Goal: Task Accomplishment & Management: Complete application form

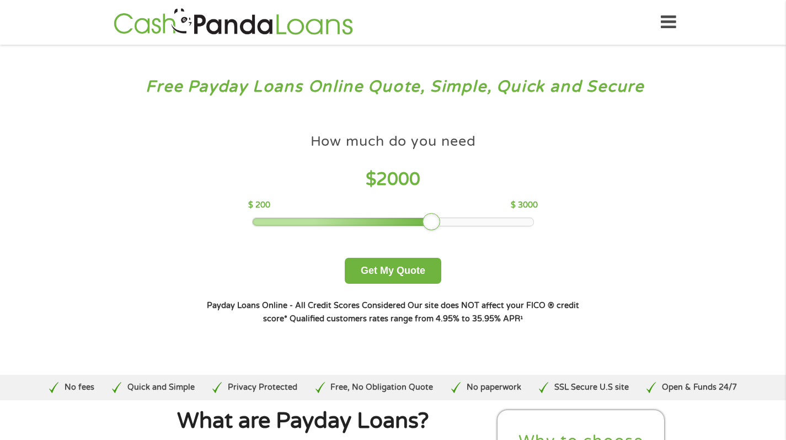
drag, startPoint x: 332, startPoint y: 224, endPoint x: 441, endPoint y: 231, distance: 110.0
click at [441, 231] on div "How much do you need $ 2000 $ 200 $ 3000 Get My Quote" at bounding box center [393, 206] width 386 height 156
click at [382, 284] on button "Get My Quote" at bounding box center [393, 271] width 97 height 26
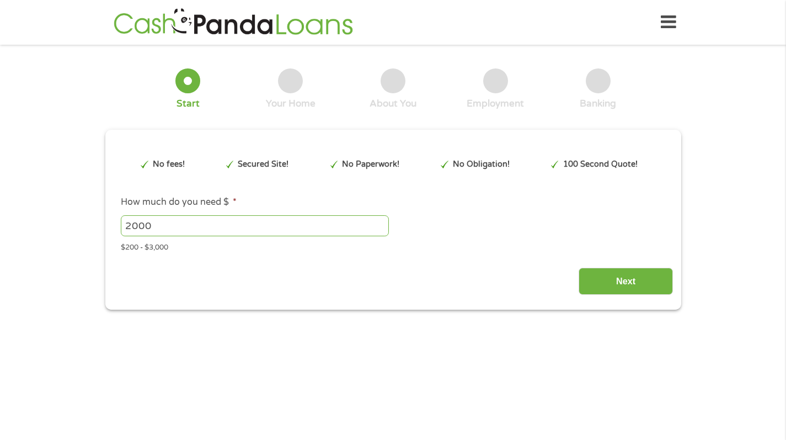
type input "Cj0KCQjwl5jHBhDHARIsAB0YqjymuwJMqFSw9AyLIAOeWmzqeLkWa9Pdd8z6-RyCK9R_ra7rf2KOqWE…"
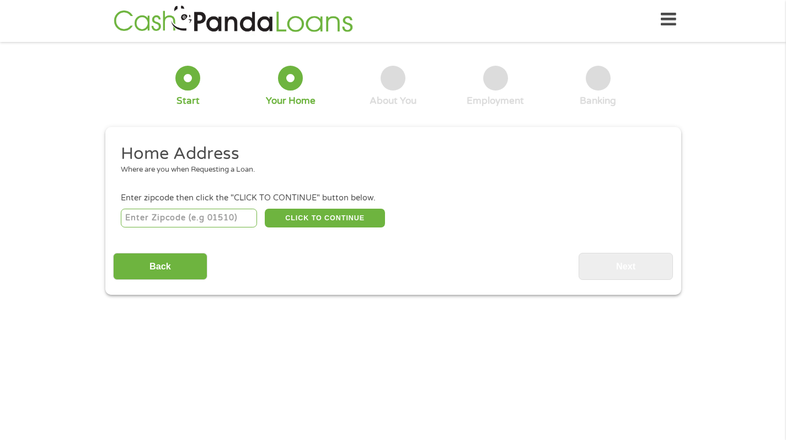
scroll to position [4, 4]
click at [161, 220] on input "number" at bounding box center [189, 218] width 136 height 19
type input "37091"
click at [296, 213] on button "CLICK TO CONTINUE" at bounding box center [325, 218] width 120 height 19
type input "37091"
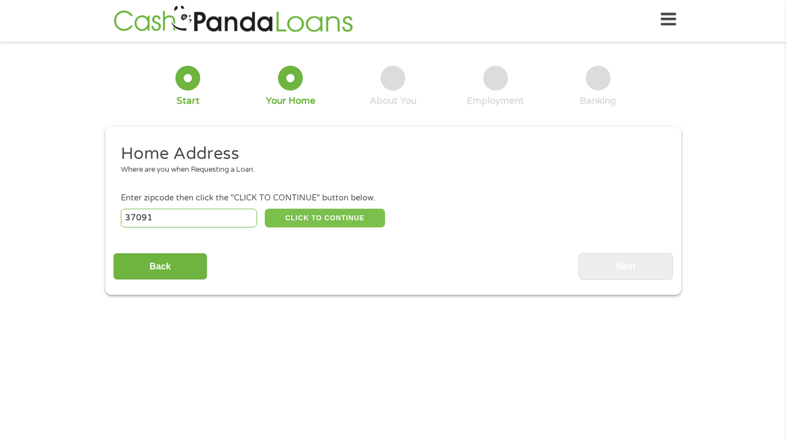
type input "Lewisburg"
select select "Tennessee"
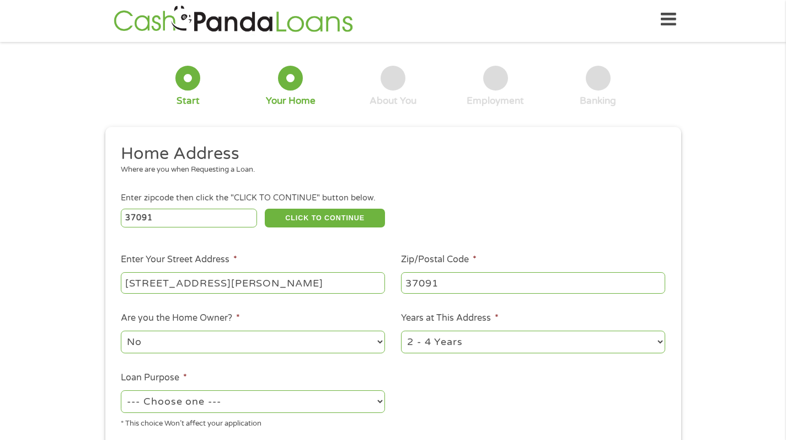
type input "341 S Ellington Pkwy"
click at [44, 306] on div "1 Start 2 Your Home 3 About You 4 Employment 5 Banking 6 This field is hidden w…" at bounding box center [393, 272] width 786 height 444
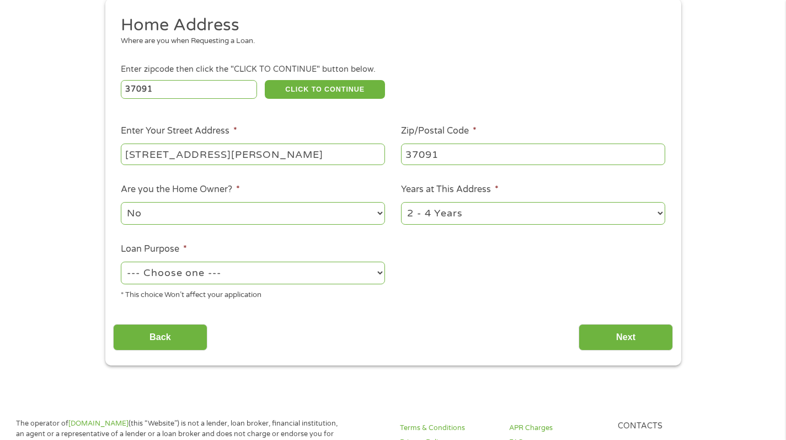
scroll to position [139, 0]
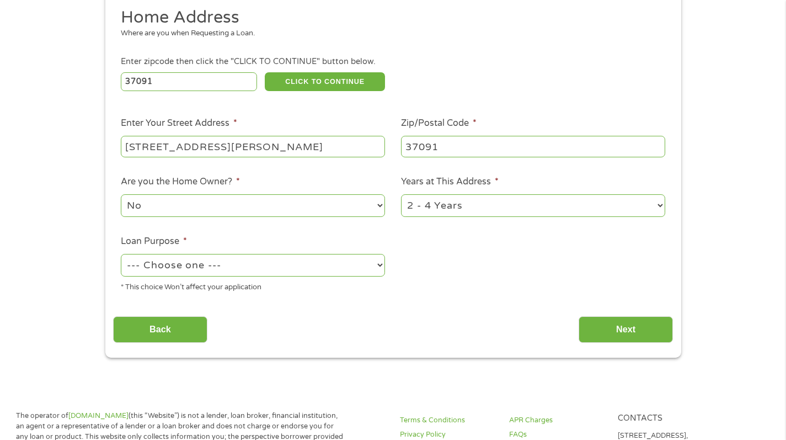
select select "24months"
select select "paybills"
click at [627, 333] on input "Next" at bounding box center [626, 329] width 94 height 27
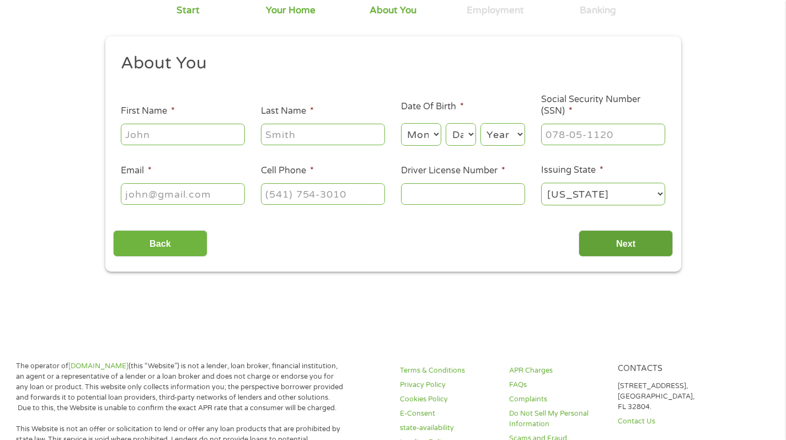
scroll to position [3, 0]
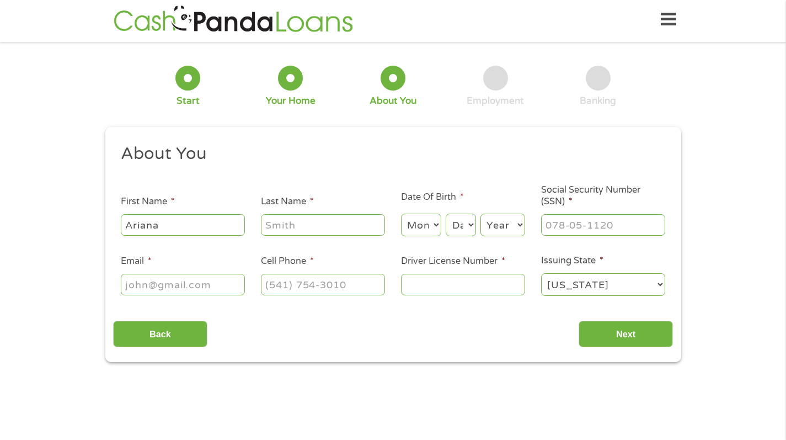
type input "Ariana"
type input "Carothers"
type input "des0222@aol.com"
type input "(931) 675-8273"
click at [434, 286] on input "Driver License Number *" at bounding box center [463, 284] width 124 height 21
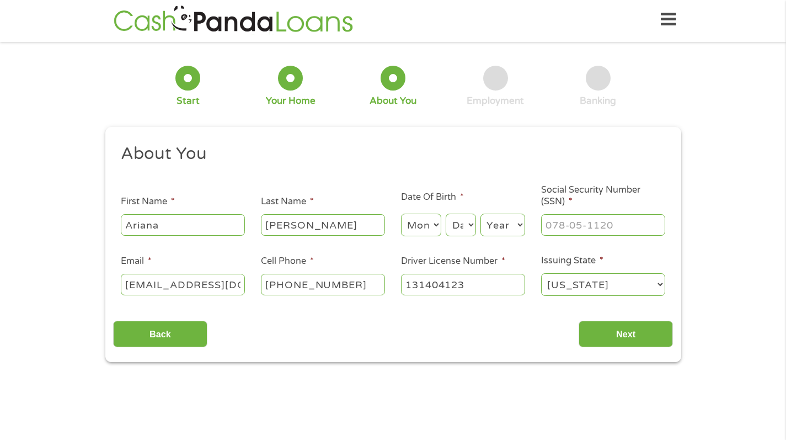
type input "131404123"
select select "2"
select select "22"
select select "2000"
click at [595, 227] on input "___-__-____" at bounding box center [603, 224] width 124 height 21
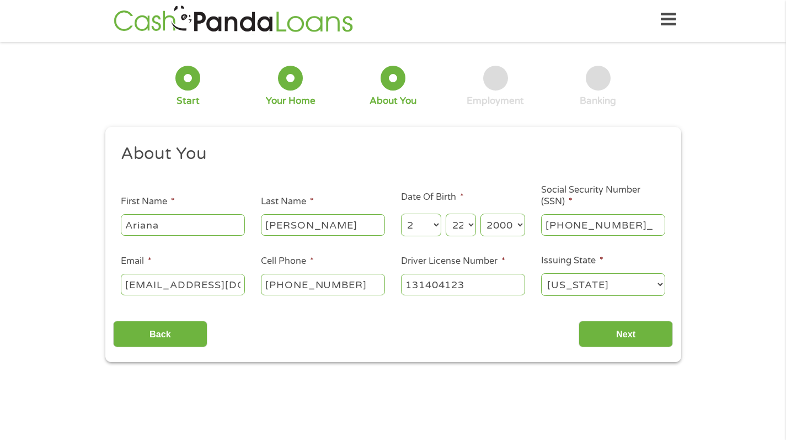
type input "415-87-4240"
click at [648, 340] on input "Next" at bounding box center [626, 334] width 94 height 27
click at [616, 335] on input "Next" at bounding box center [626, 334] width 94 height 27
click at [595, 343] on input "Next" at bounding box center [626, 334] width 94 height 27
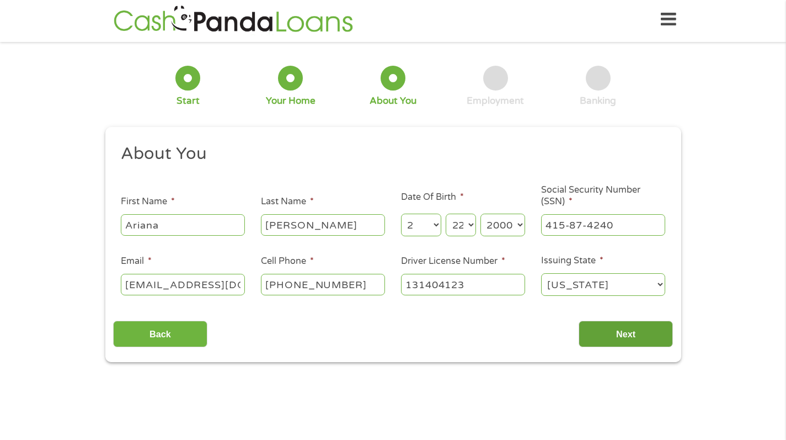
click at [595, 343] on input "Next" at bounding box center [626, 334] width 94 height 27
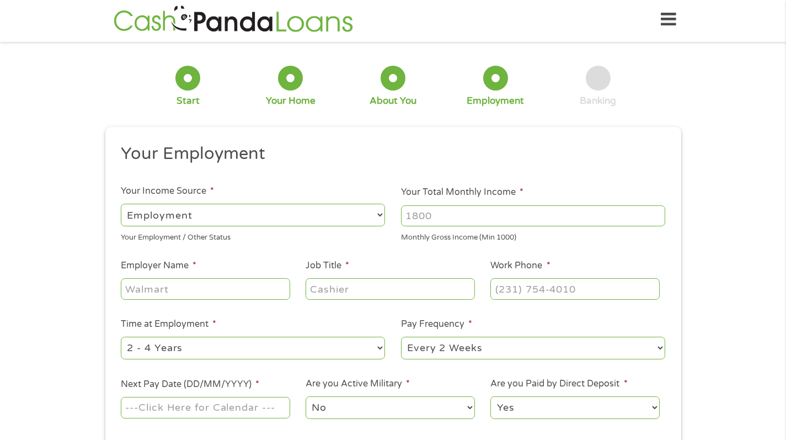
scroll to position [4, 4]
click at [426, 216] on input "Your Total Monthly Income *" at bounding box center [533, 215] width 264 height 21
type input "3200"
type input "Ryder"
type input "Warehouse operator"
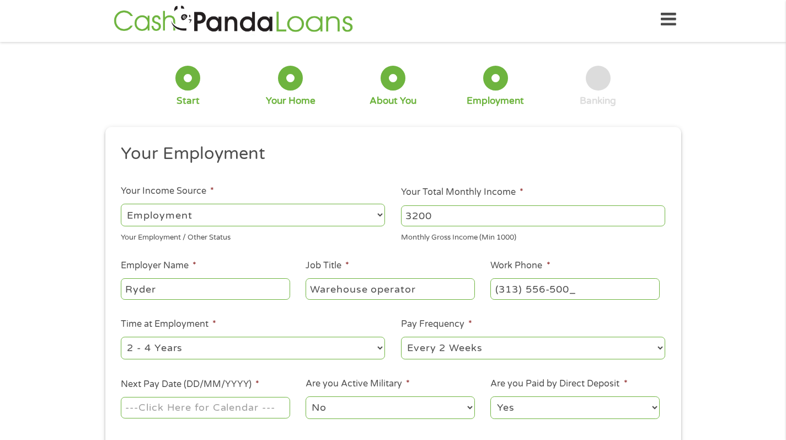
type input "(313) 556-5000"
select select "weekly"
click at [32, 357] on div "1 Start 2 Your Home 3 About You 4 Employment 5 Banking 6 This field is hidden w…" at bounding box center [393, 267] width 786 height 435
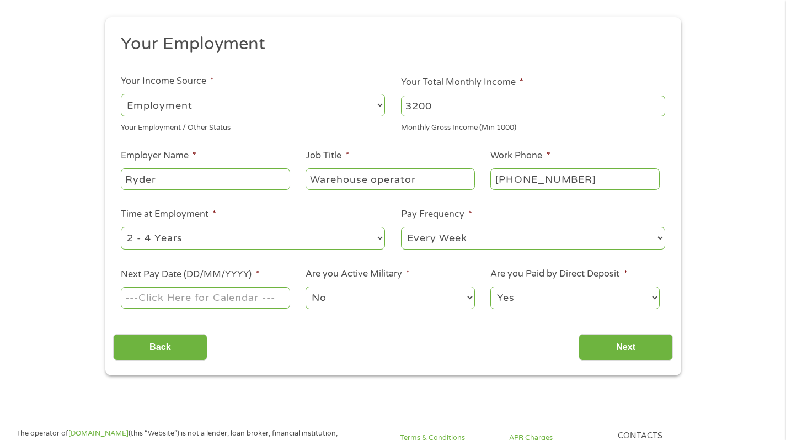
scroll to position [116, 0]
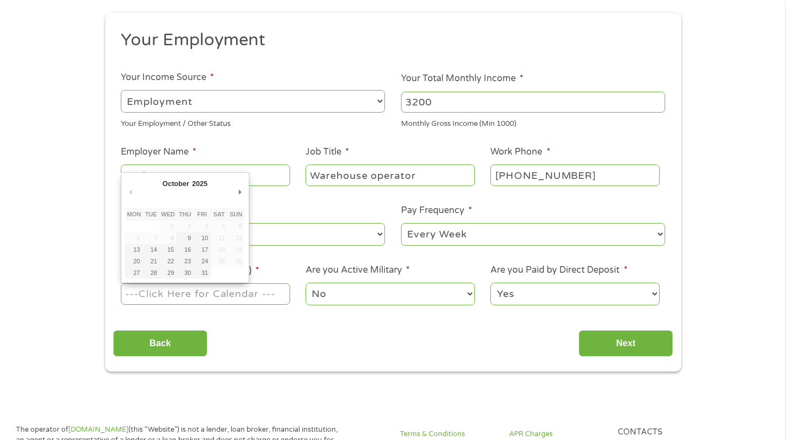
click at [150, 292] on input "Next Pay Date (DD/MM/YYYY) *" at bounding box center [205, 293] width 169 height 21
type input "10/10/2025"
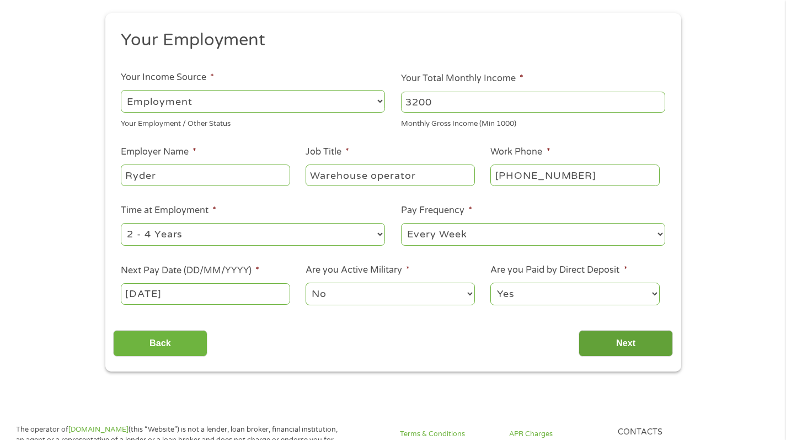
click at [607, 351] on input "Next" at bounding box center [626, 343] width 94 height 27
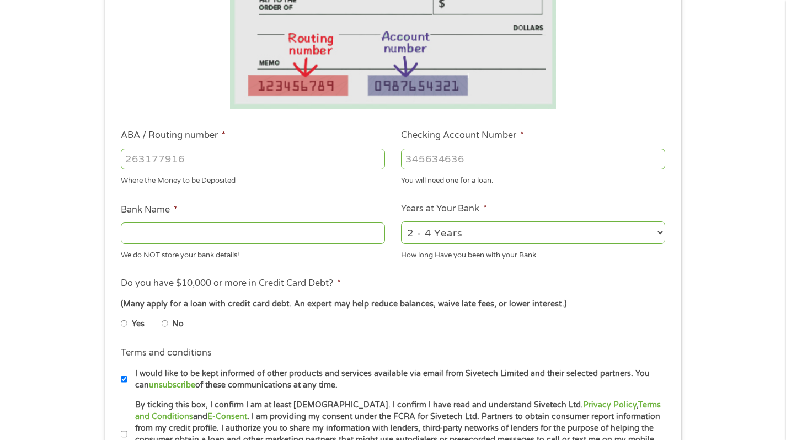
scroll to position [226, 0]
click at [163, 158] on input "ABA / Routing number *" at bounding box center [253, 158] width 264 height 21
type input "091302966"
type input "CHOICE FINANCIAL GROUP"
type input "091302966"
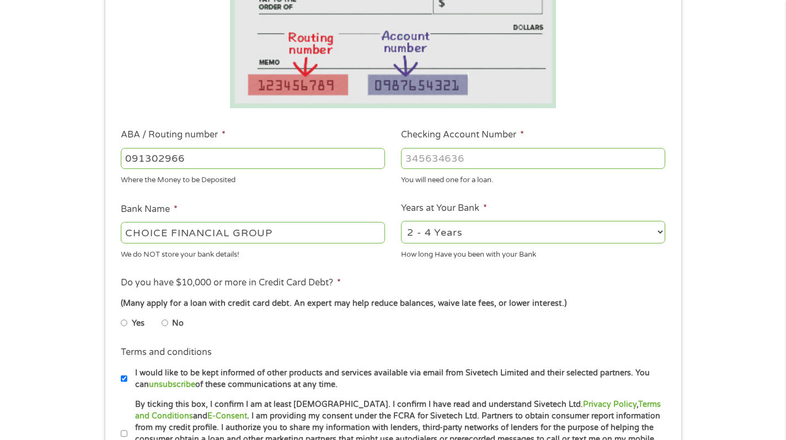
click at [421, 155] on input "Checking Account Number *" at bounding box center [533, 158] width 264 height 21
type input "2129919236614"
click at [291, 324] on ul "Yes No" at bounding box center [252, 324] width 263 height 25
click at [172, 322] on label "No" at bounding box center [178, 323] width 12 height 12
click at [168, 322] on input "No" at bounding box center [165, 323] width 7 height 18
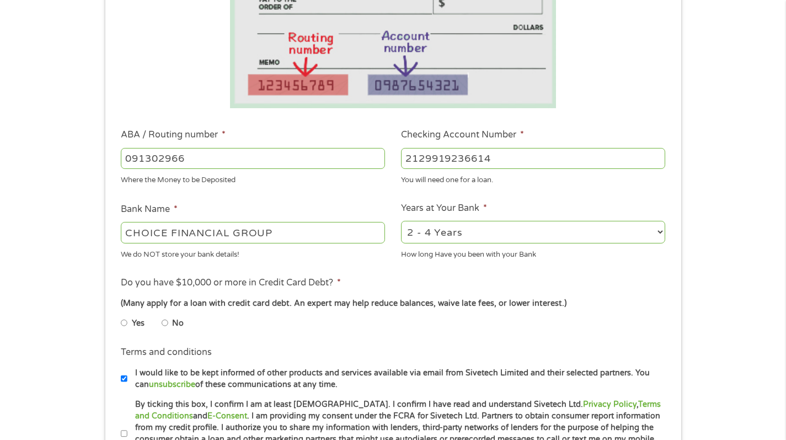
radio input "true"
click at [17, 340] on div "1 Start 2 Your Home 3 About You 4 Employment 5 Banking 6 This field is hidden w…" at bounding box center [393, 176] width 786 height 700
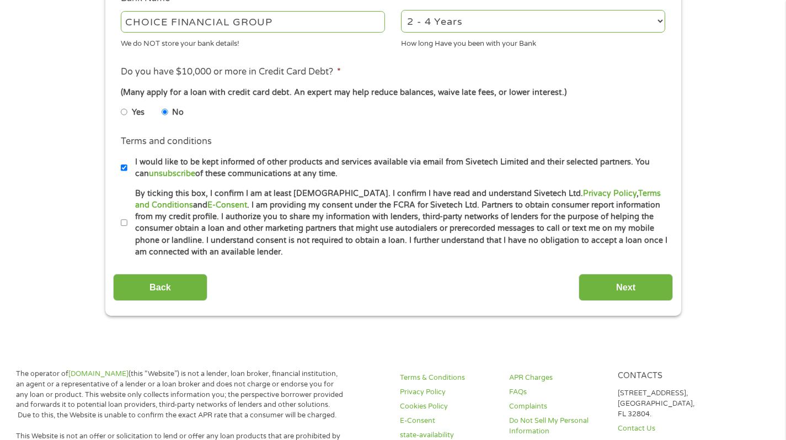
scroll to position [440, 0]
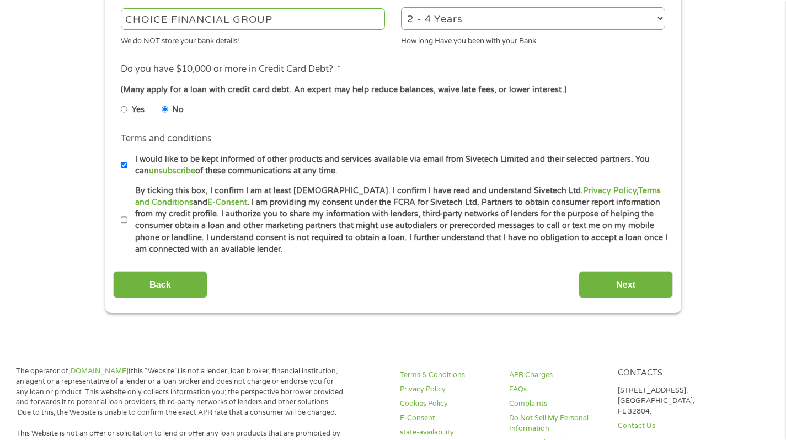
click at [126, 220] on input "By ticking this box, I confirm I am at least 18 years old. I confirm I have rea…" at bounding box center [124, 220] width 7 height 18
checkbox input "true"
click at [615, 282] on input "Next" at bounding box center [626, 284] width 94 height 27
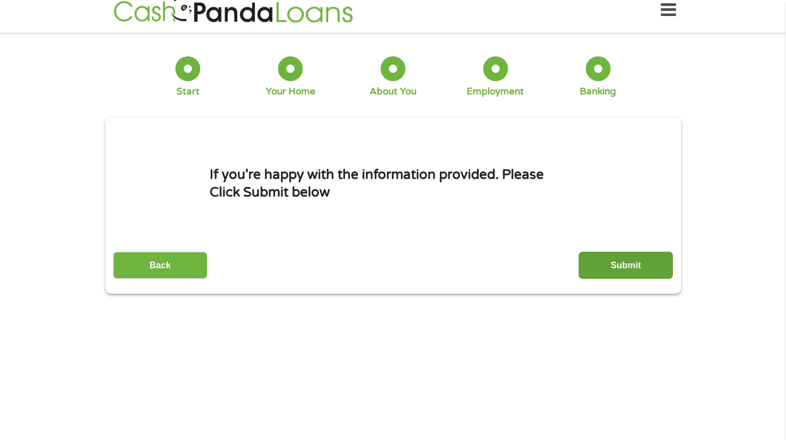
scroll to position [3, 0]
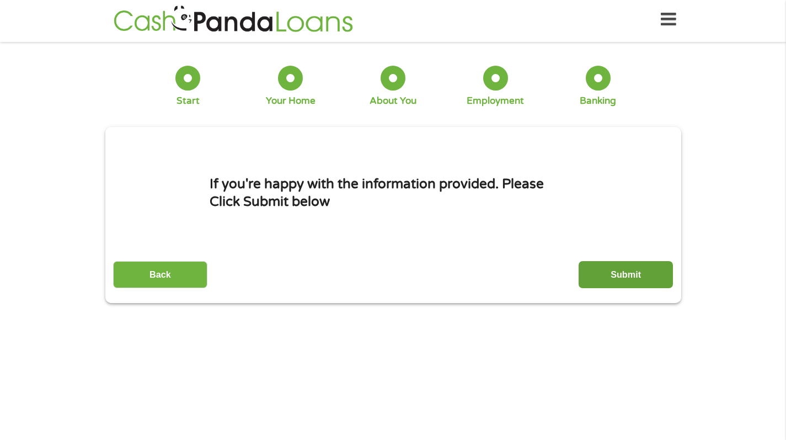
click at [590, 282] on input "Submit" at bounding box center [626, 274] width 94 height 27
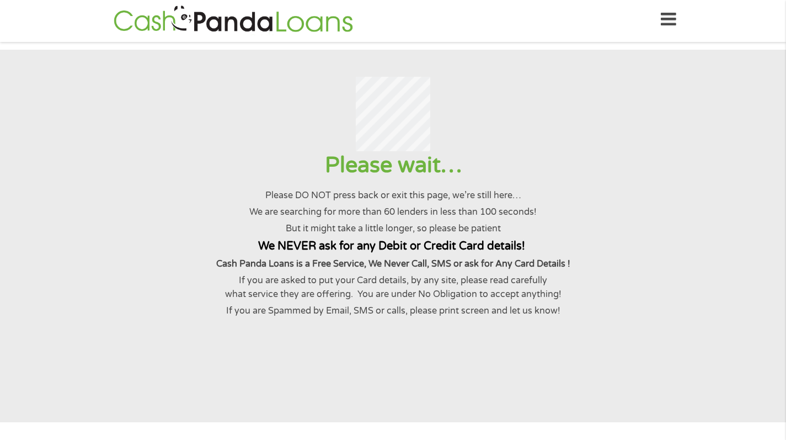
scroll to position [0, 0]
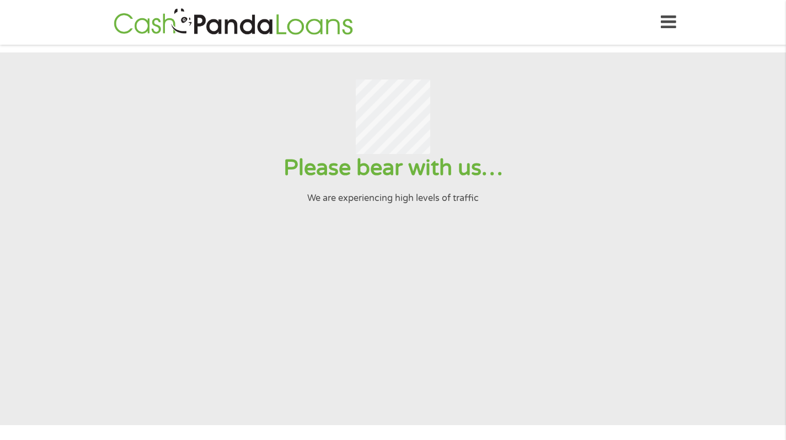
click at [547, 126] on div at bounding box center [392, 116] width 759 height 74
